Goal: Navigation & Orientation: Find specific page/section

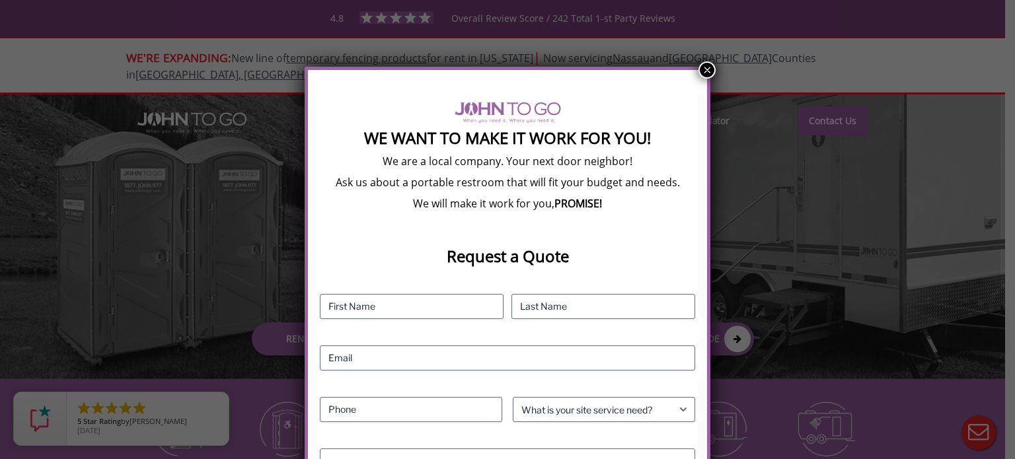
click at [704, 69] on button "×" at bounding box center [707, 69] width 17 height 17
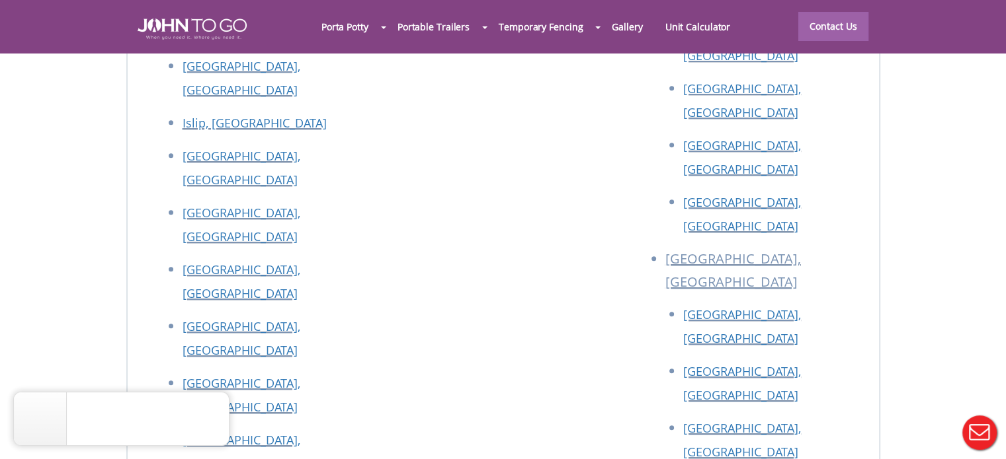
scroll to position [5978, 0]
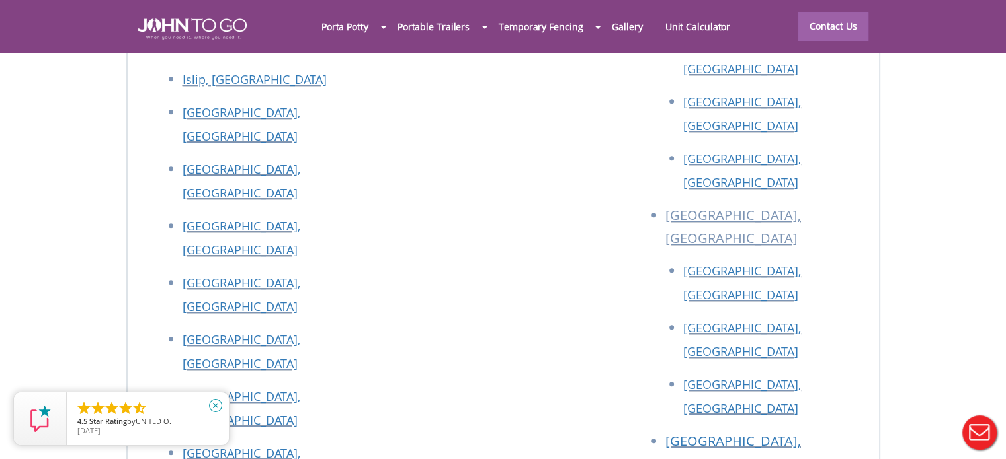
click at [219, 407] on icon "close" at bounding box center [215, 405] width 13 height 13
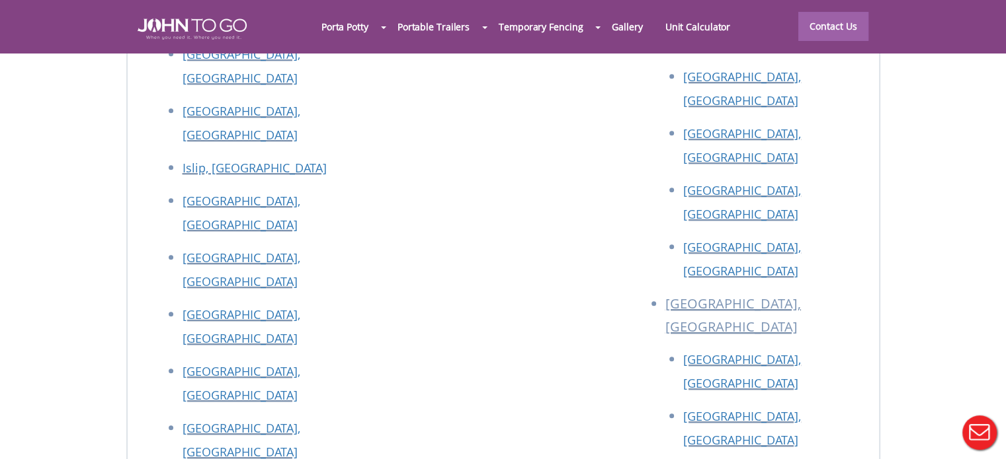
scroll to position [5779, 0]
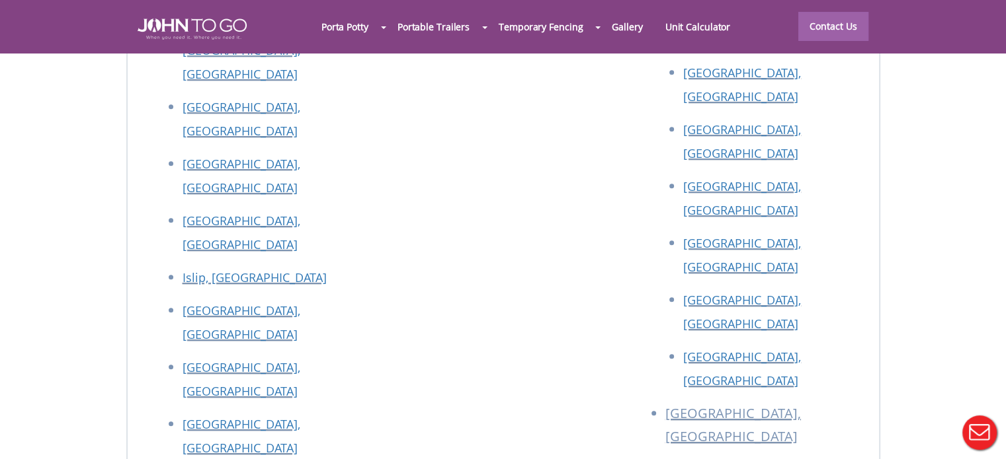
click at [809, 294] on div at bounding box center [503, 229] width 1006 height 459
click at [807, 309] on div at bounding box center [503, 229] width 1006 height 459
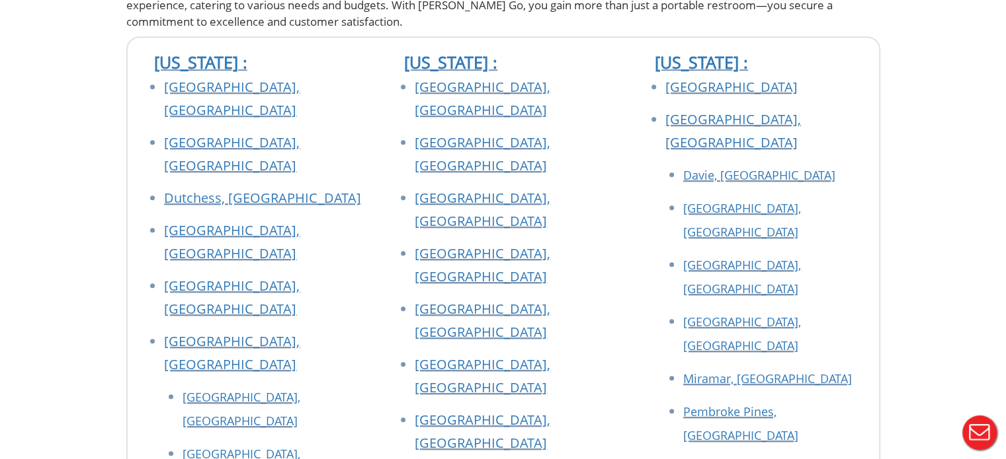
scroll to position [198, 0]
